Goal: Information Seeking & Learning: Learn about a topic

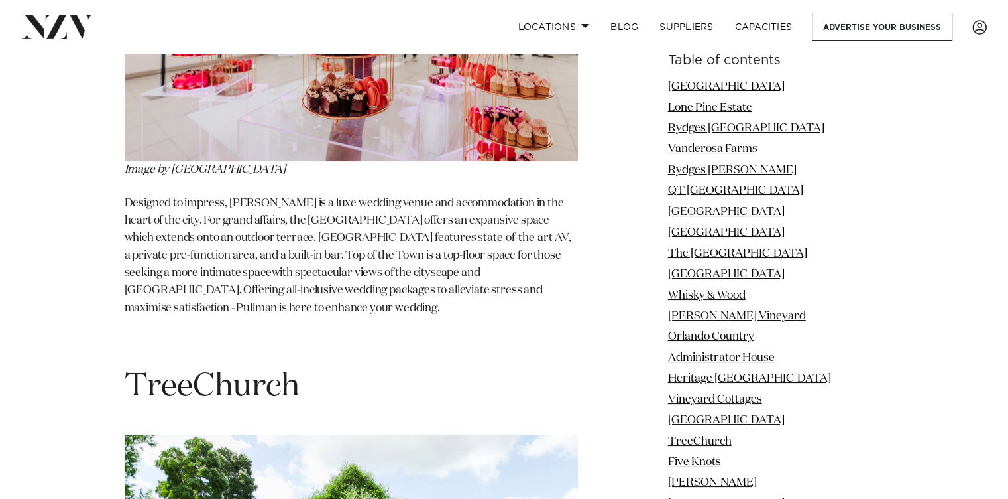
scroll to position [10208, 0]
click at [580, 23] on link "Locations" at bounding box center [553, 27] width 93 height 29
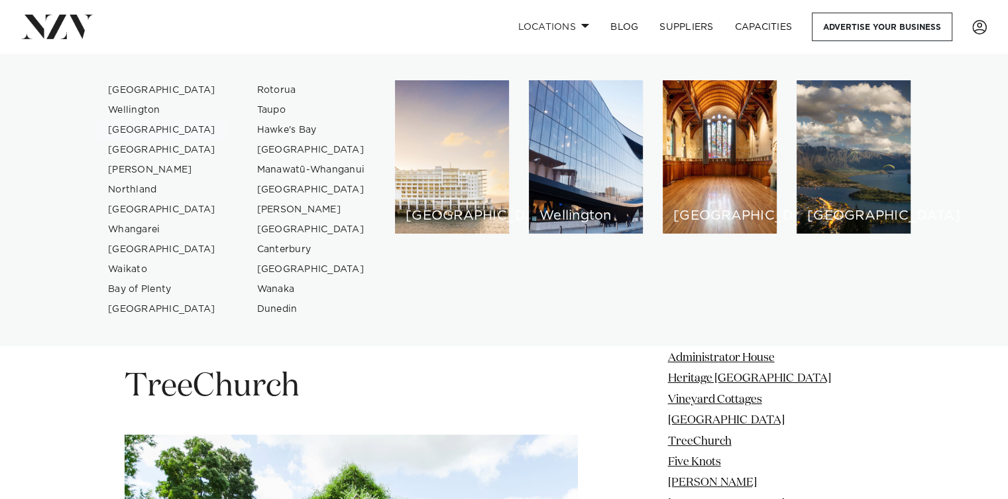
click at [151, 126] on link "[GEOGRAPHIC_DATA]" at bounding box center [161, 130] width 129 height 20
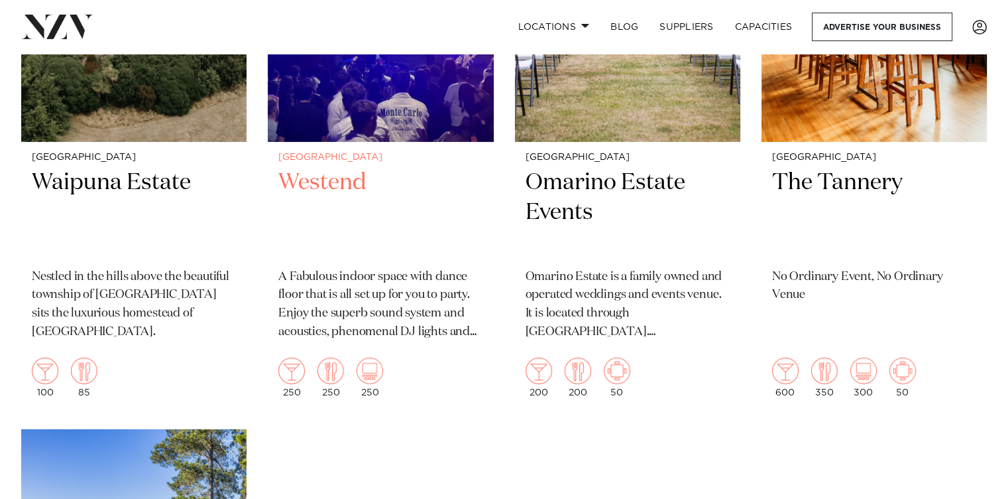
scroll to position [4298, 0]
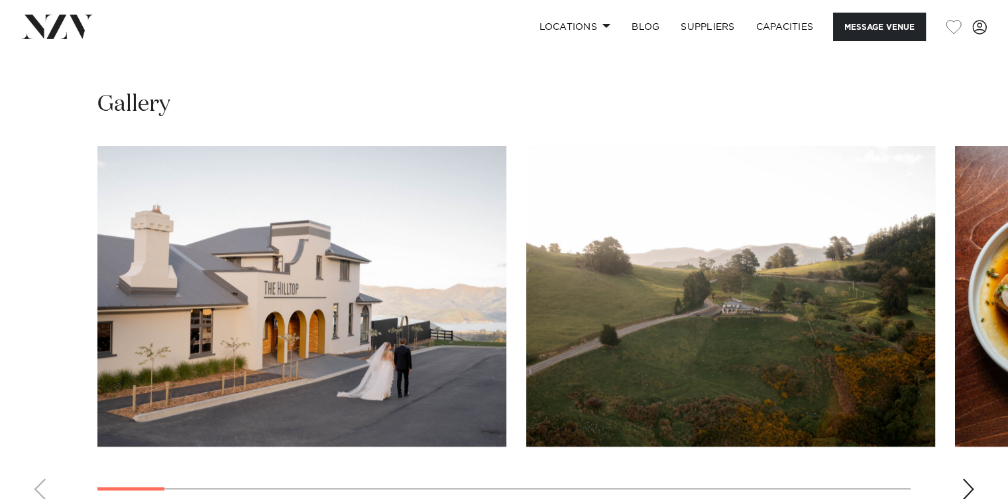
scroll to position [1166, 0]
